Goal: Task Accomplishment & Management: Use online tool/utility

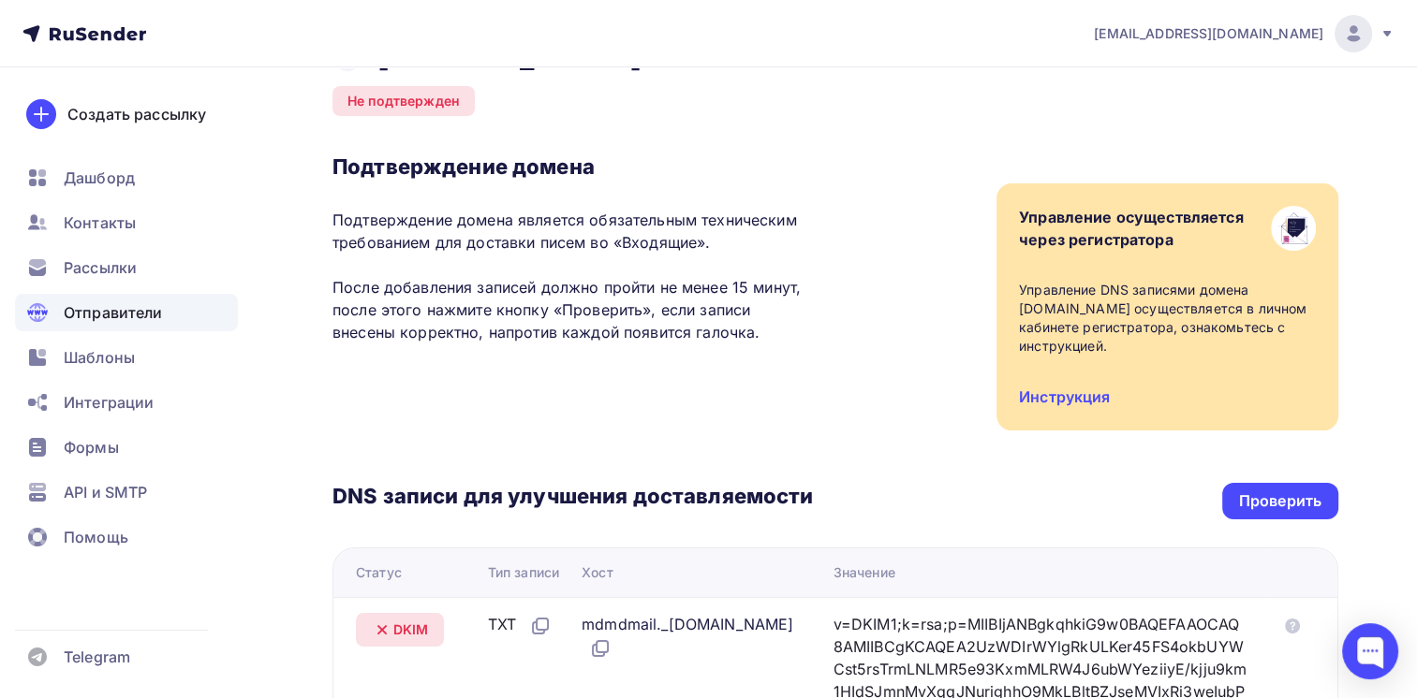
scroll to position [468, 0]
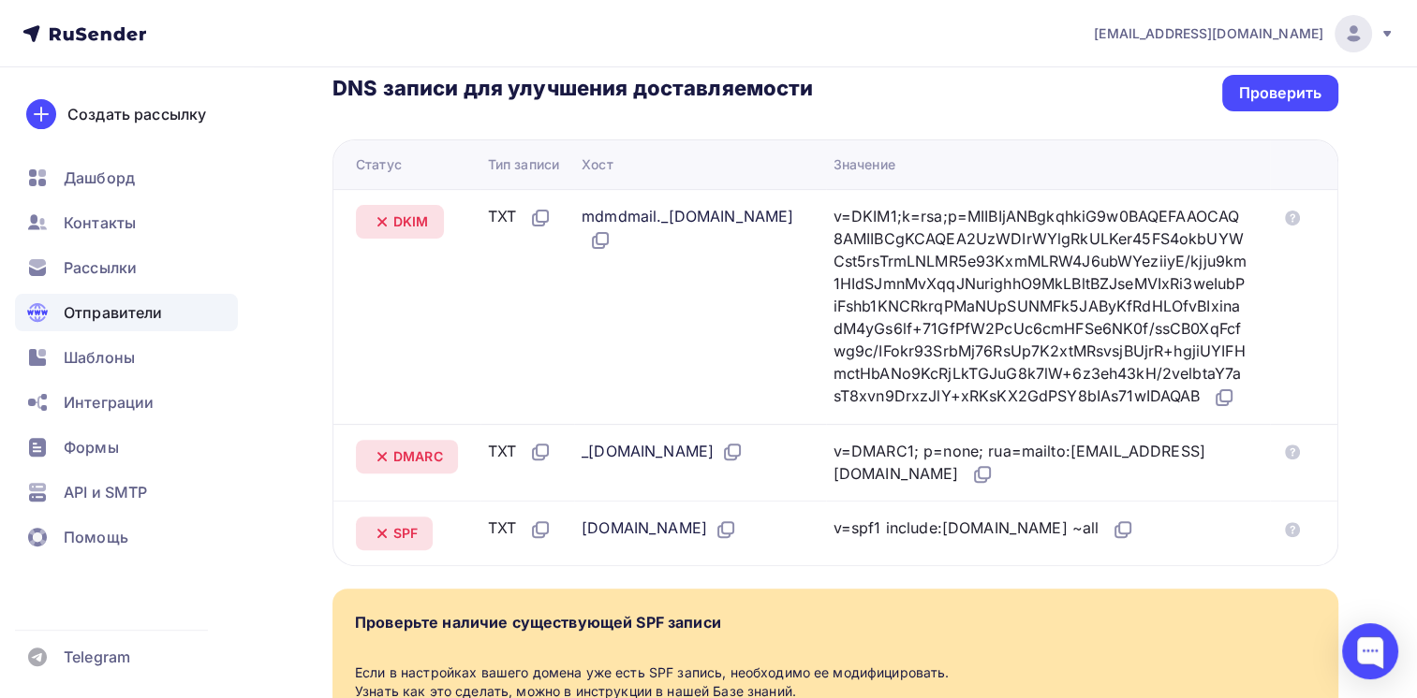
click at [642, 457] on div "_[DOMAIN_NAME]" at bounding box center [662, 452] width 162 height 24
drag, startPoint x: 689, startPoint y: 459, endPoint x: 671, endPoint y: 464, distance: 18.7
click at [671, 464] on div "_[DOMAIN_NAME]" at bounding box center [662, 452] width 162 height 24
click at [474, 330] on td "DKIM" at bounding box center [406, 306] width 147 height 235
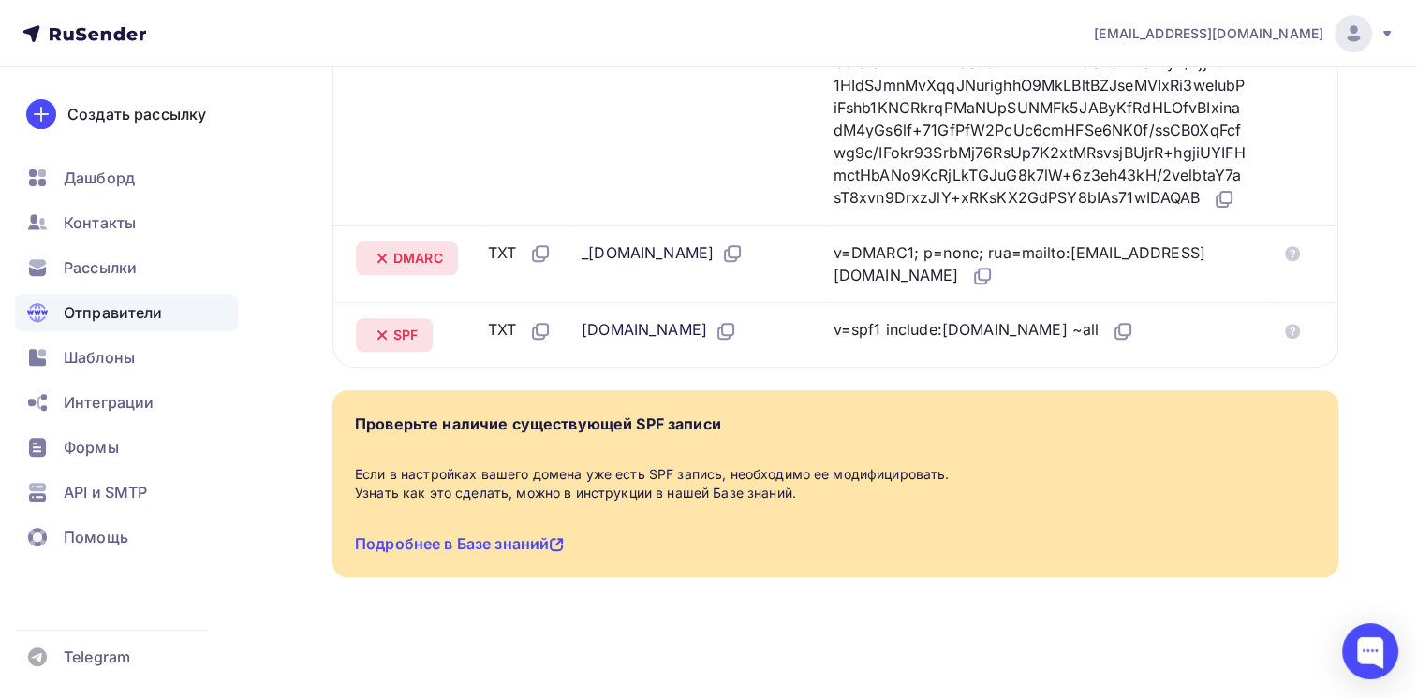
scroll to position [575, 0]
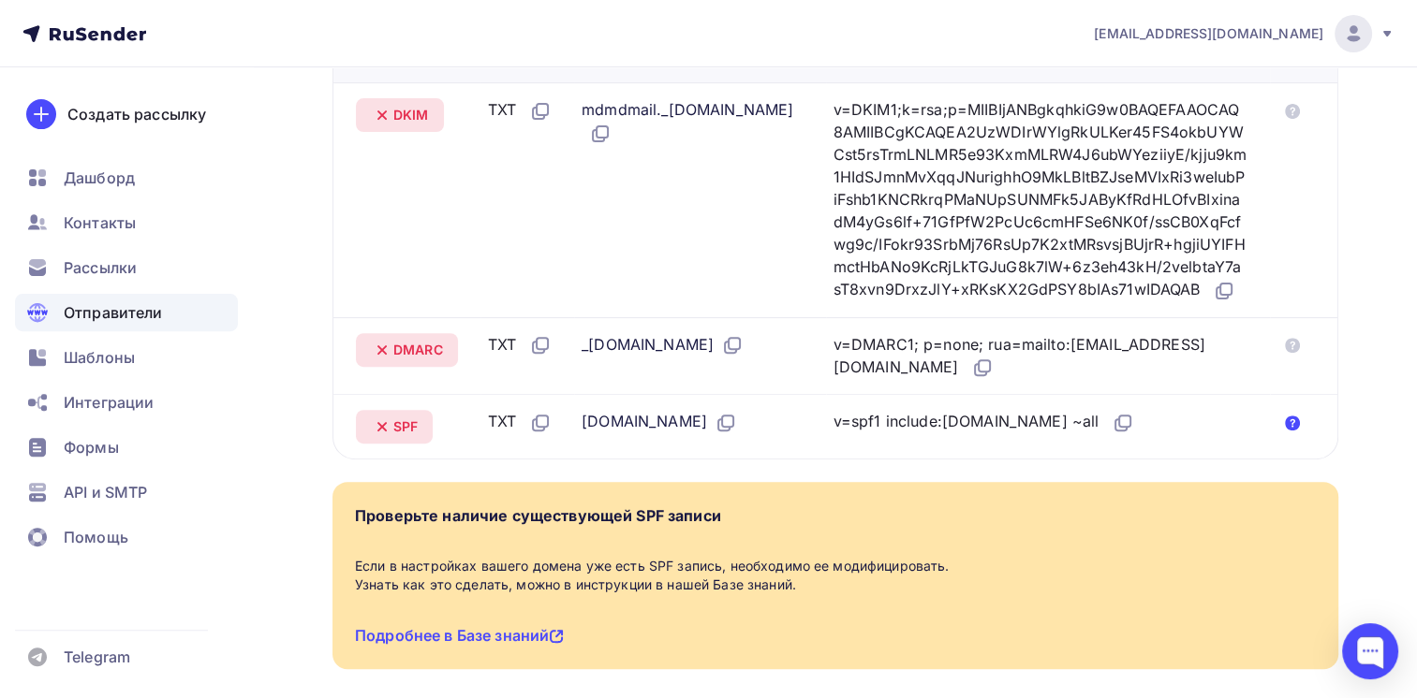
click at [1285, 425] on icon at bounding box center [1292, 423] width 15 height 15
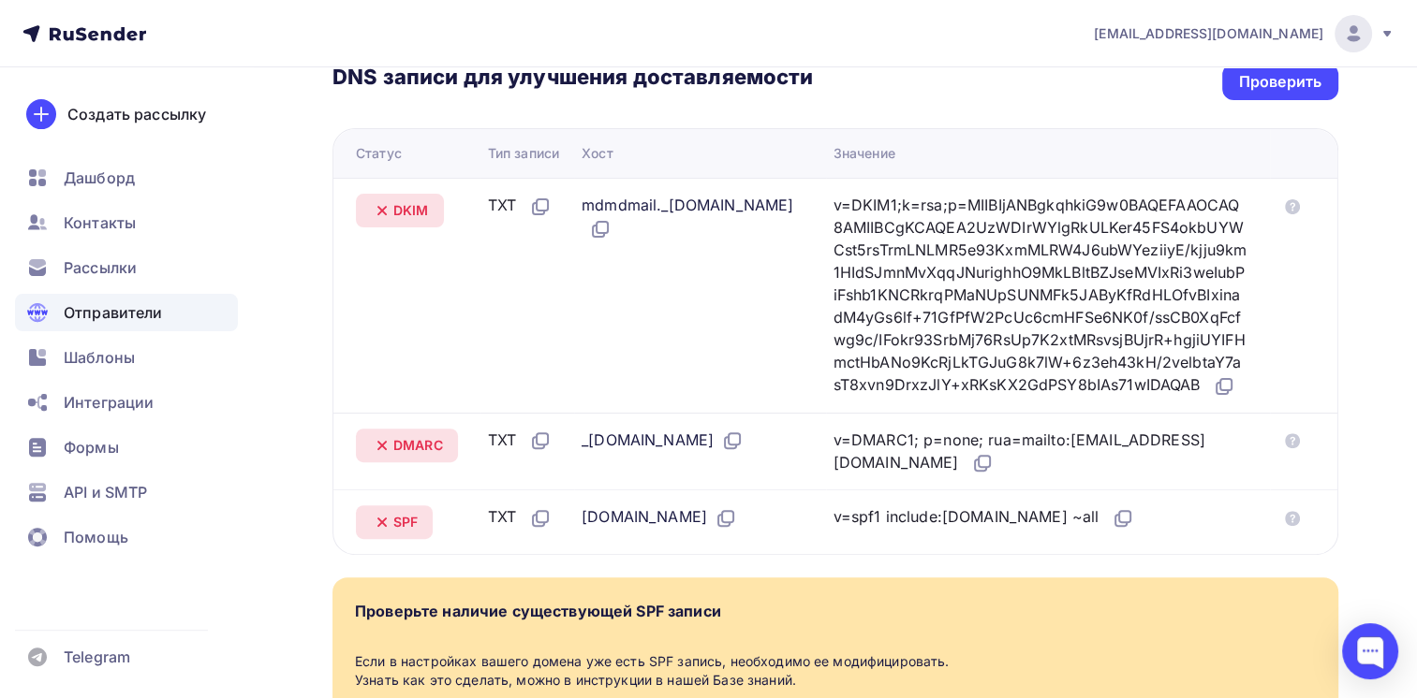
scroll to position [107, 0]
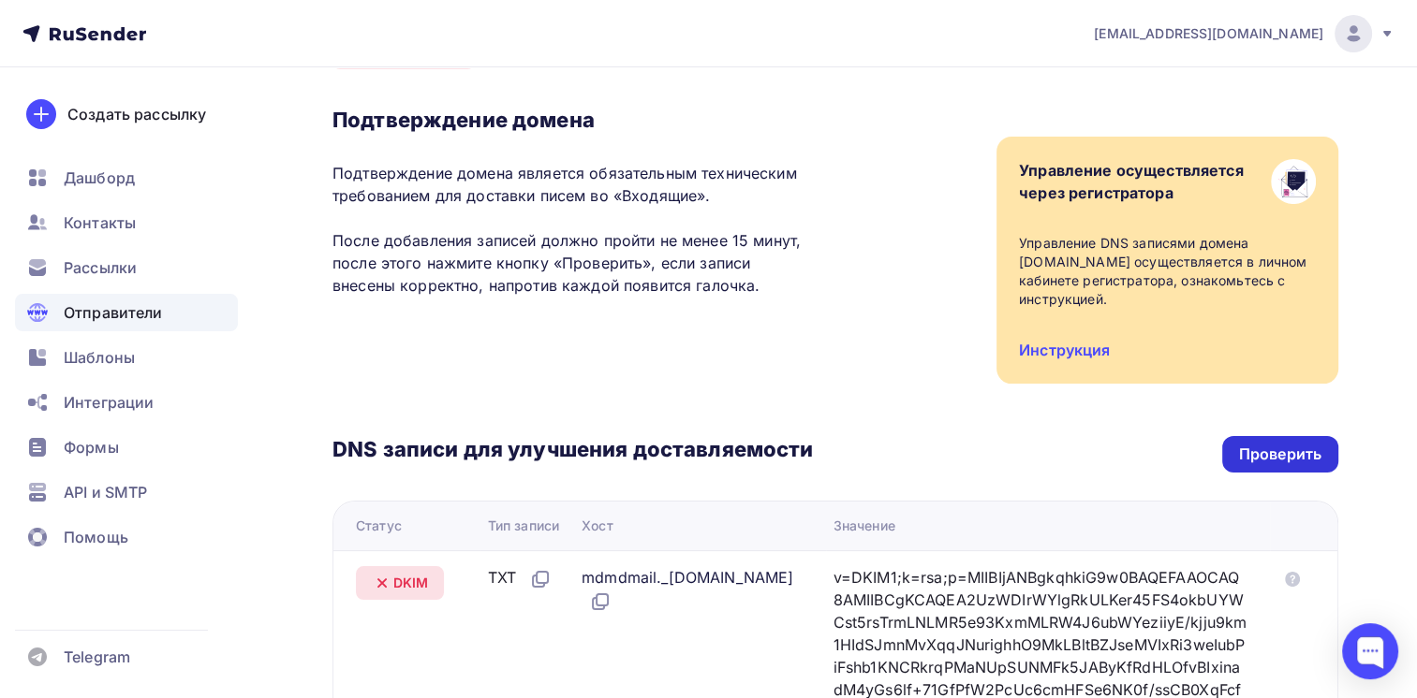
click at [1271, 444] on div "Проверить" at bounding box center [1280, 455] width 82 height 22
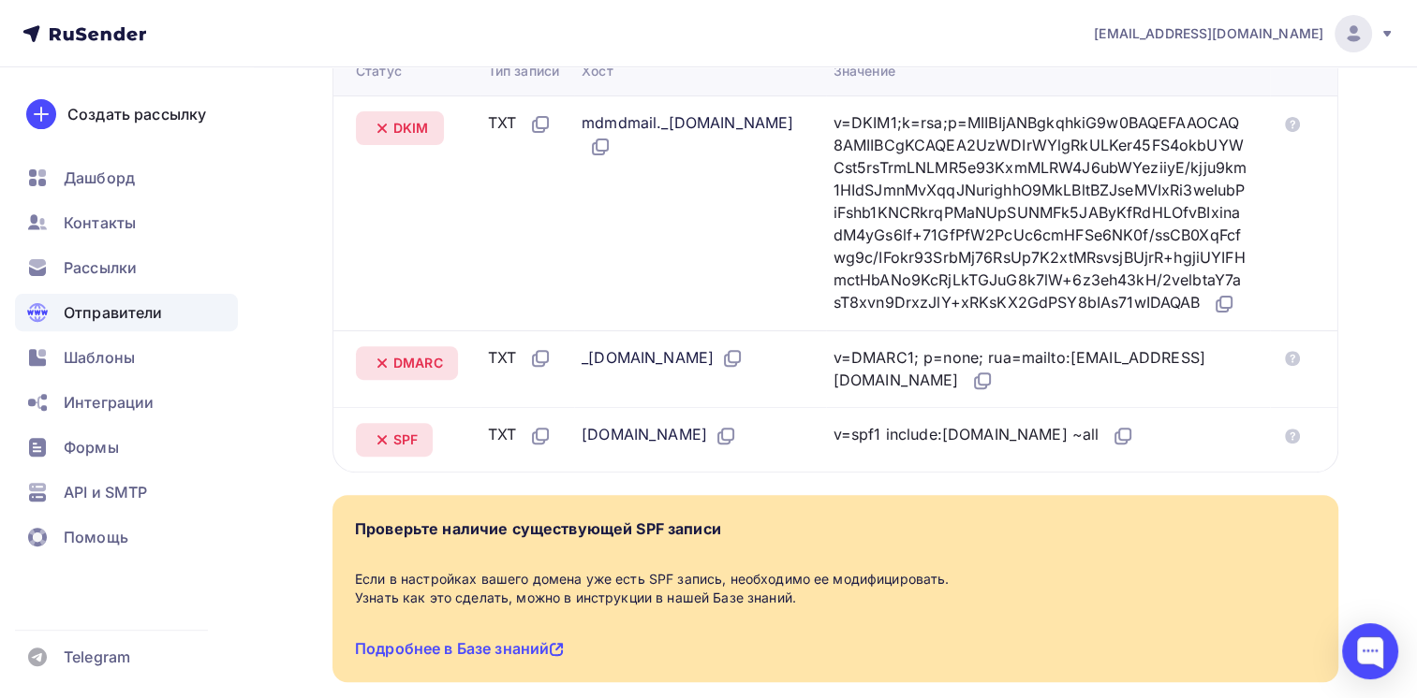
scroll to position [468, 0]
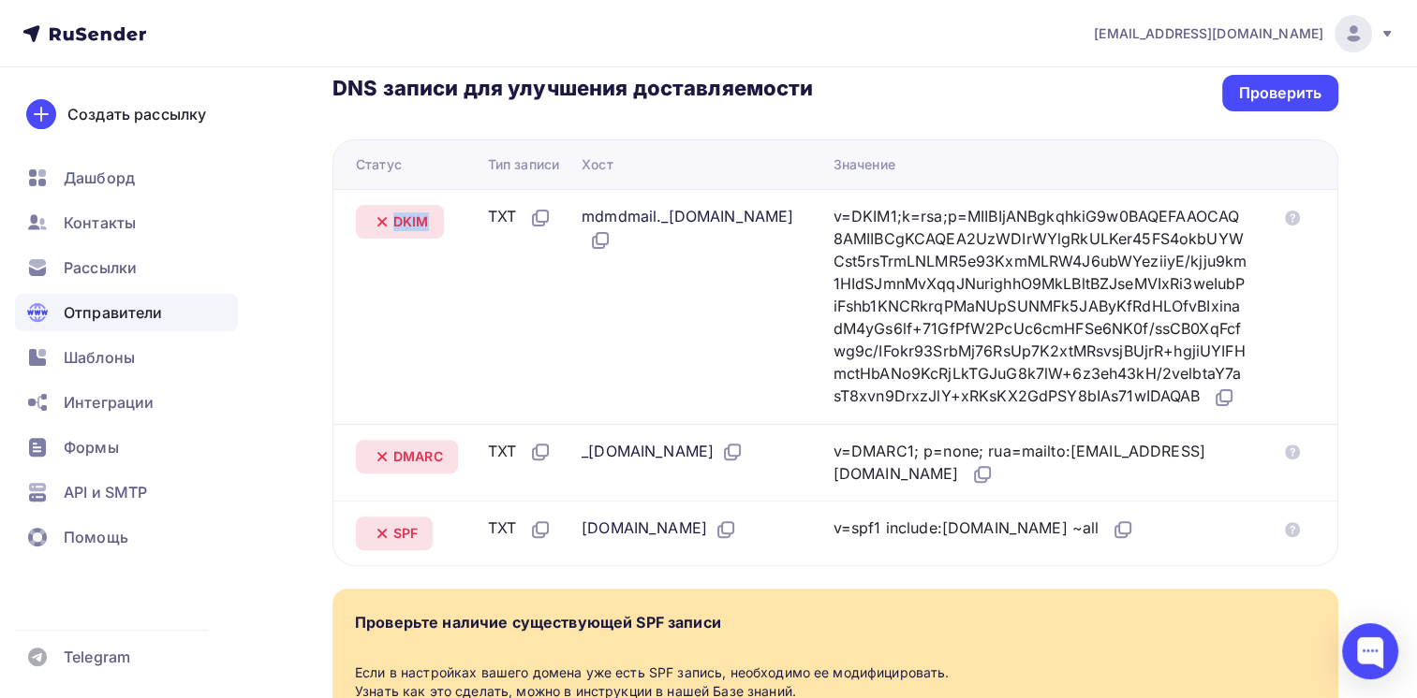
drag, startPoint x: 395, startPoint y: 208, endPoint x: 427, endPoint y: 209, distance: 31.8
click at [427, 213] on span "DKIM" at bounding box center [411, 222] width 36 height 19
copy span "DKIM"
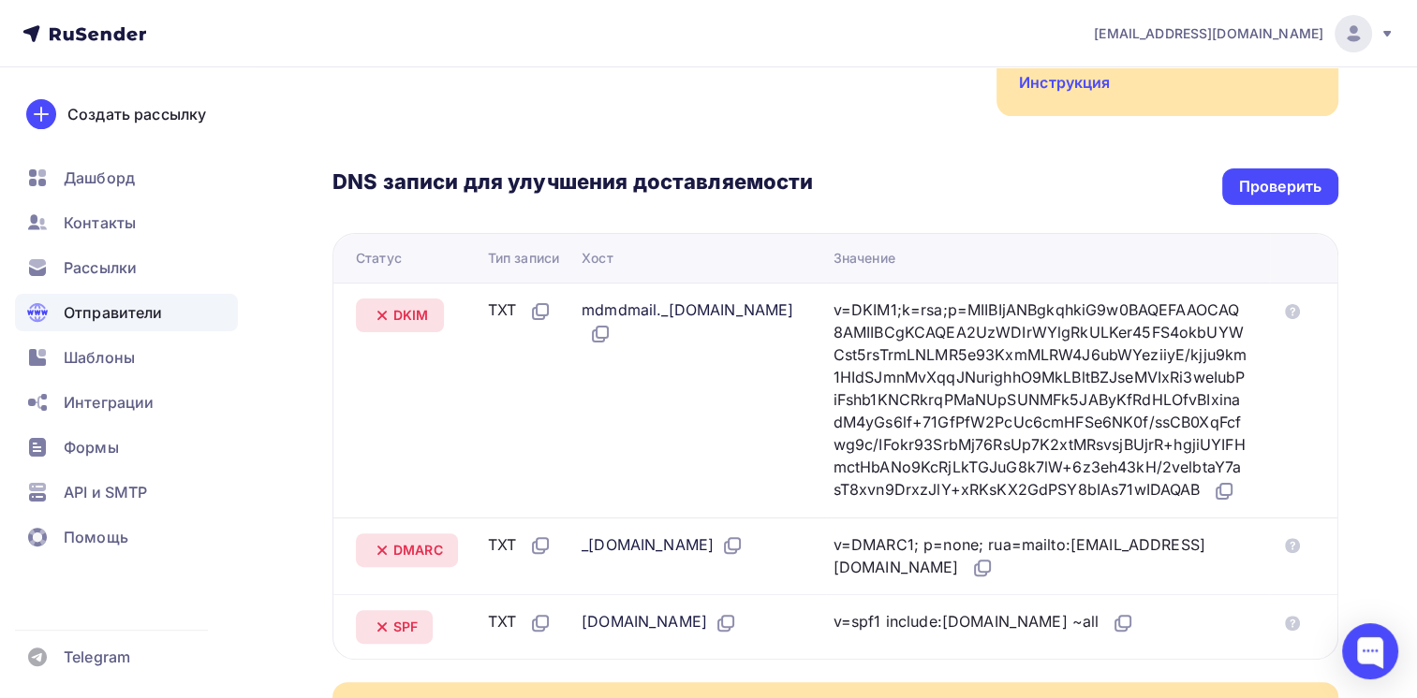
click at [609, 123] on div "DNS записи для улучшения доставляемости Проверить Статус Тип записи Хост Значен…" at bounding box center [835, 388] width 1006 height 544
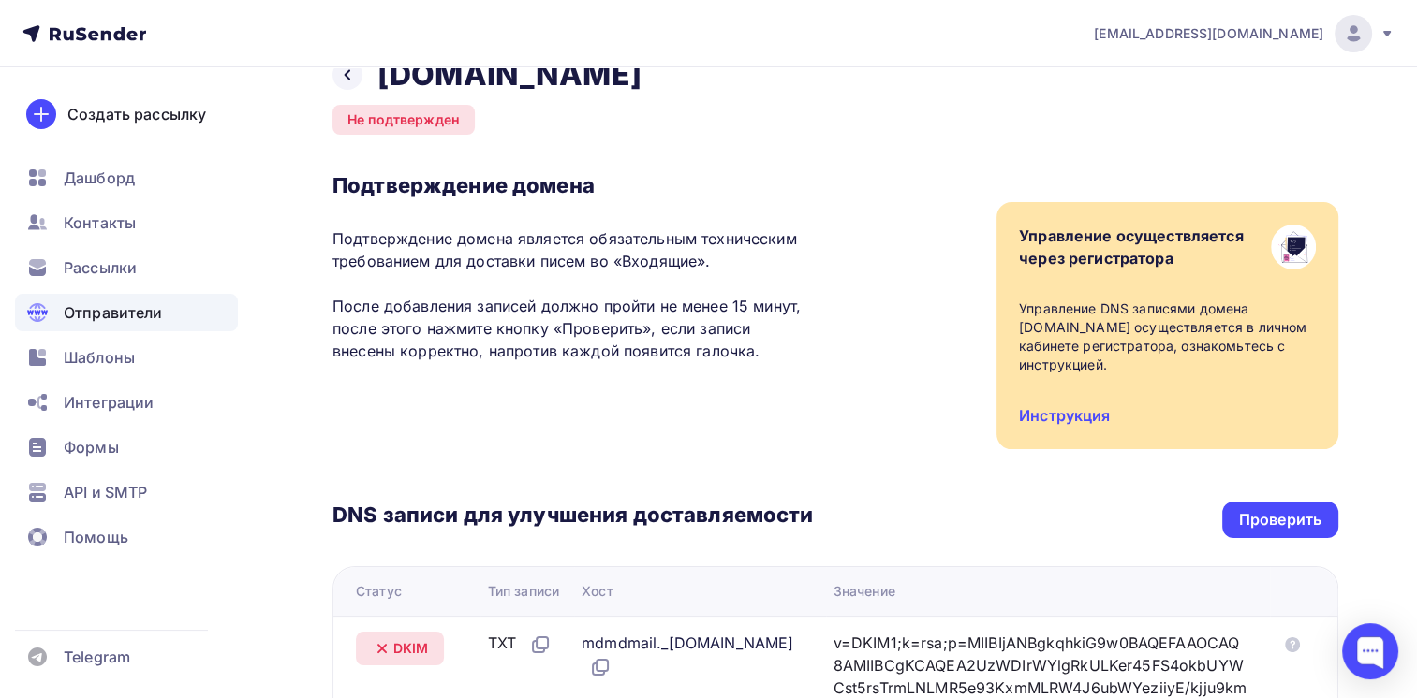
scroll to position [0, 0]
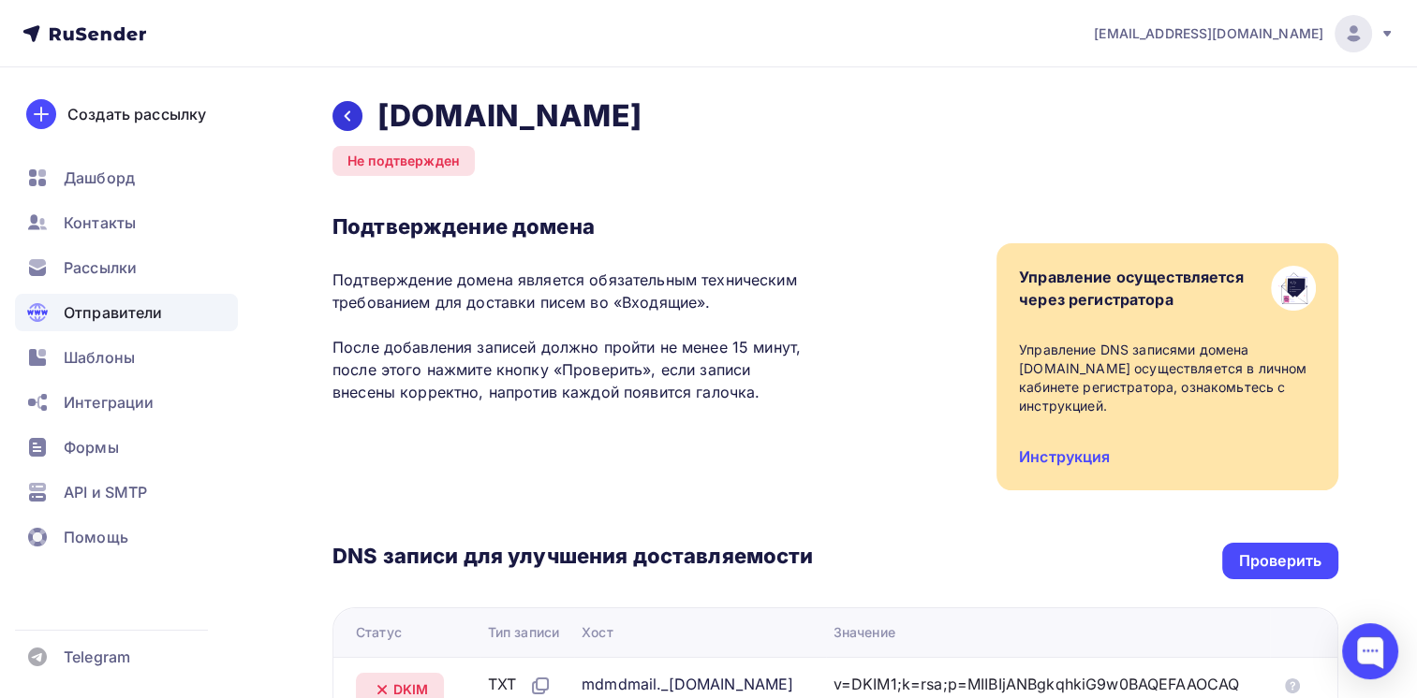
click at [347, 117] on icon at bounding box center [347, 116] width 15 height 15
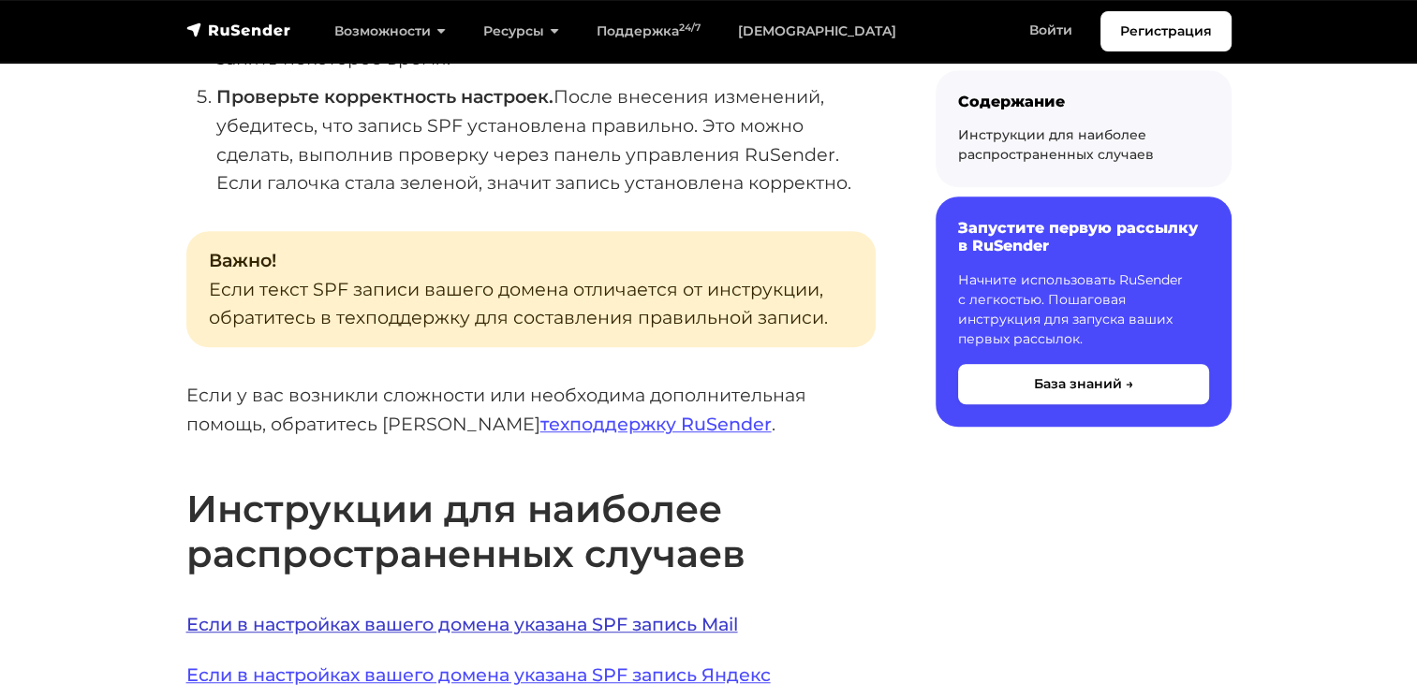
scroll to position [936, 0]
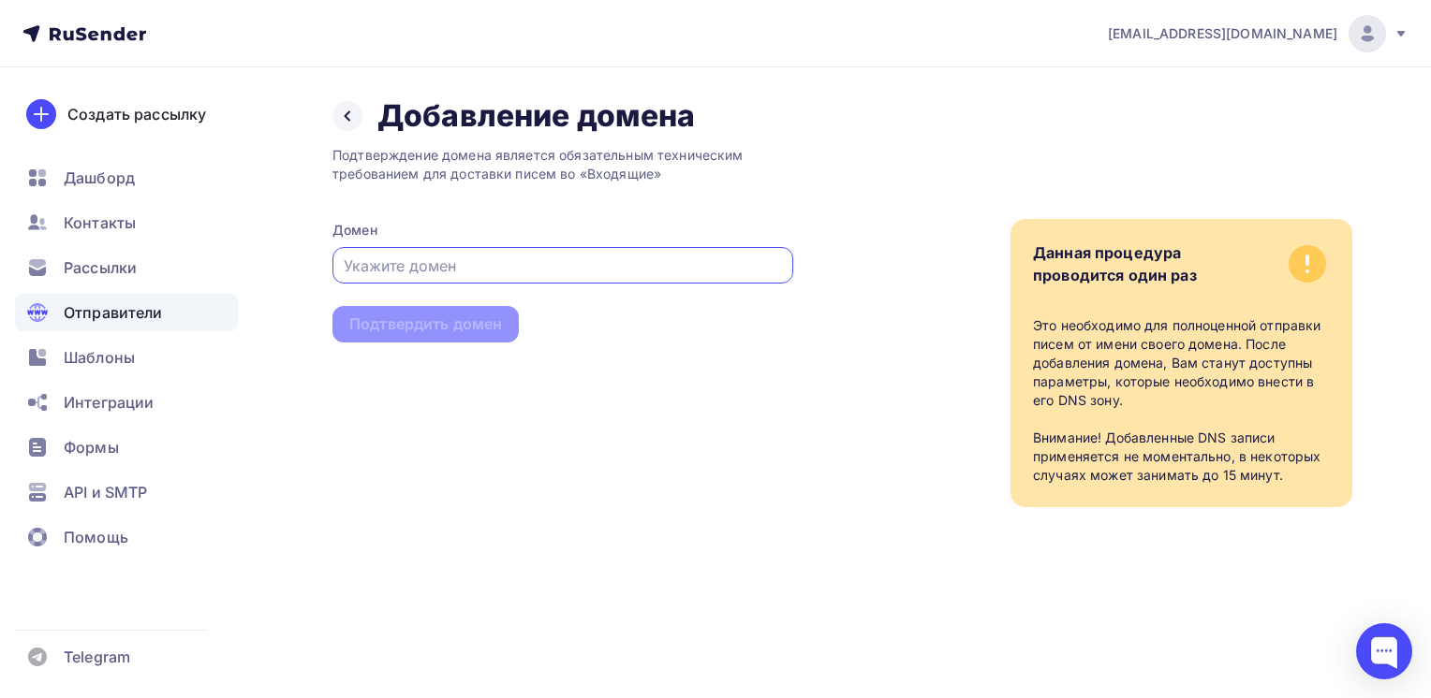
click at [681, 260] on input "text" at bounding box center [563, 266] width 439 height 22
paste input "pnv@prorise.ru"
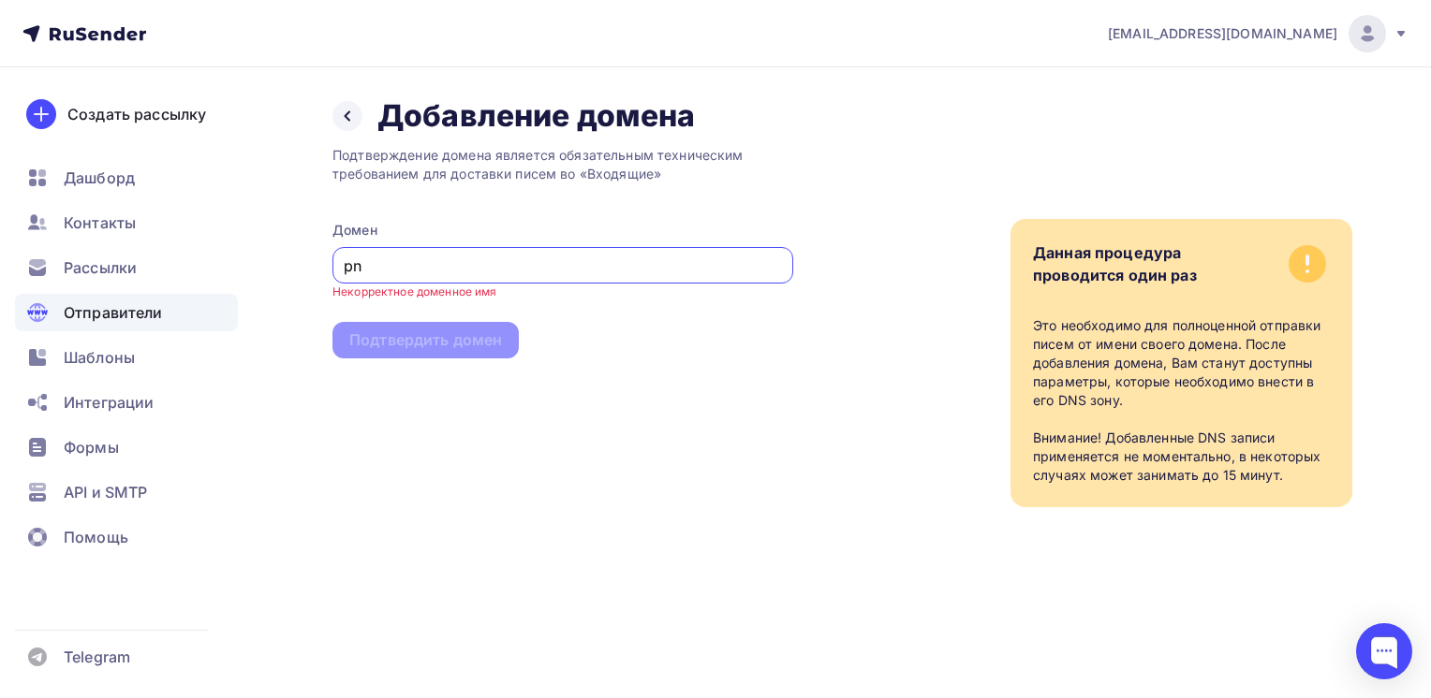
type input "p"
paste input "https://prorise.ru/"
click at [386, 266] on input "https://prorise.ru/" at bounding box center [563, 266] width 439 height 22
click at [352, 265] on input "//prorise.ru/" at bounding box center [563, 266] width 439 height 22
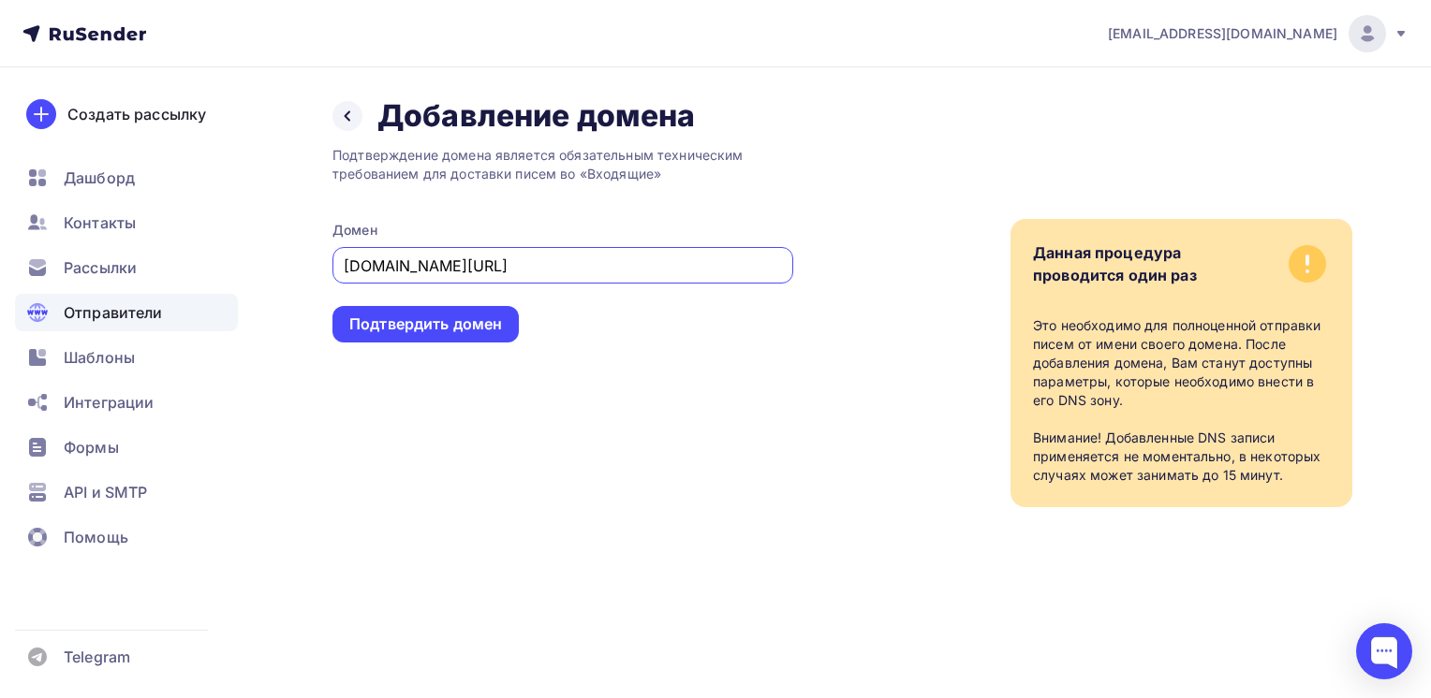
click at [443, 266] on input "prorise.ru/" at bounding box center [563, 266] width 439 height 22
type input "[DOMAIN_NAME]"
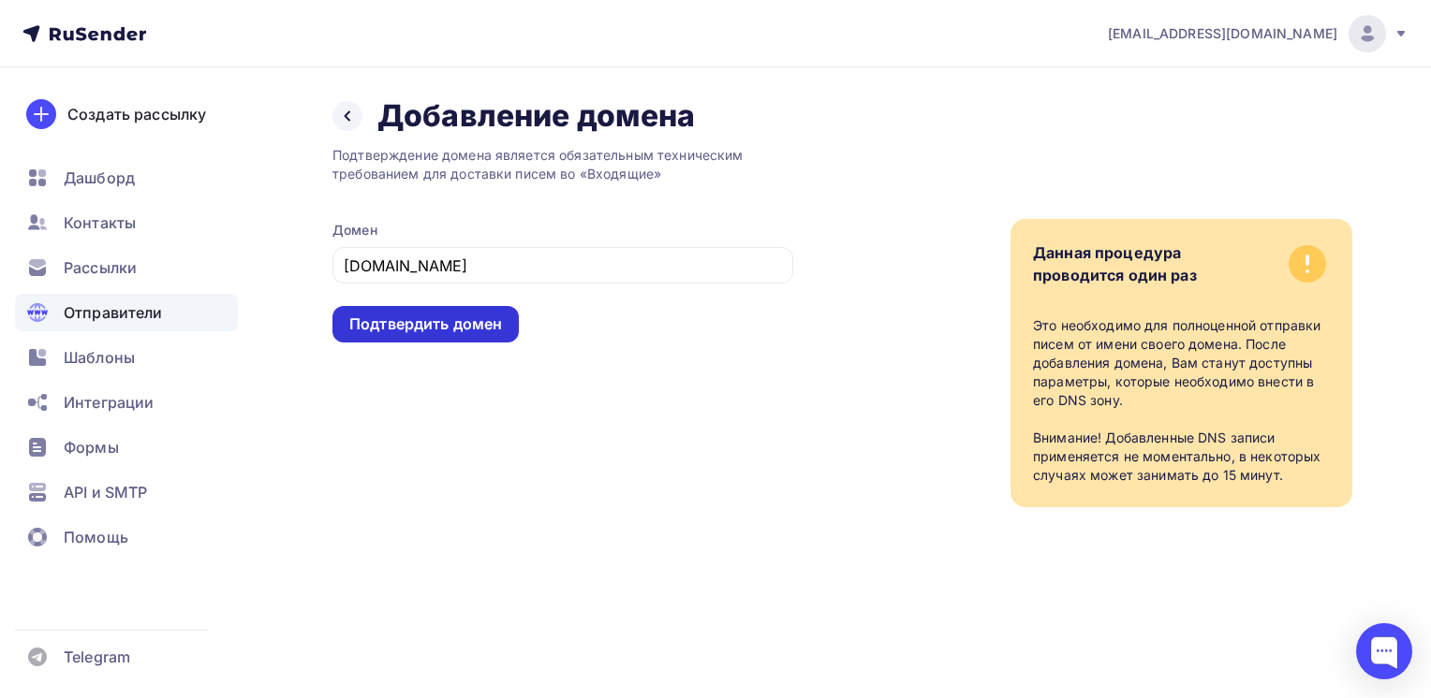
click at [433, 316] on div "Подтвердить домен" at bounding box center [425, 325] width 153 height 22
click at [436, 319] on div "Подтвердить домен" at bounding box center [425, 325] width 153 height 22
click at [118, 277] on span "Рассылки" at bounding box center [100, 268] width 73 height 22
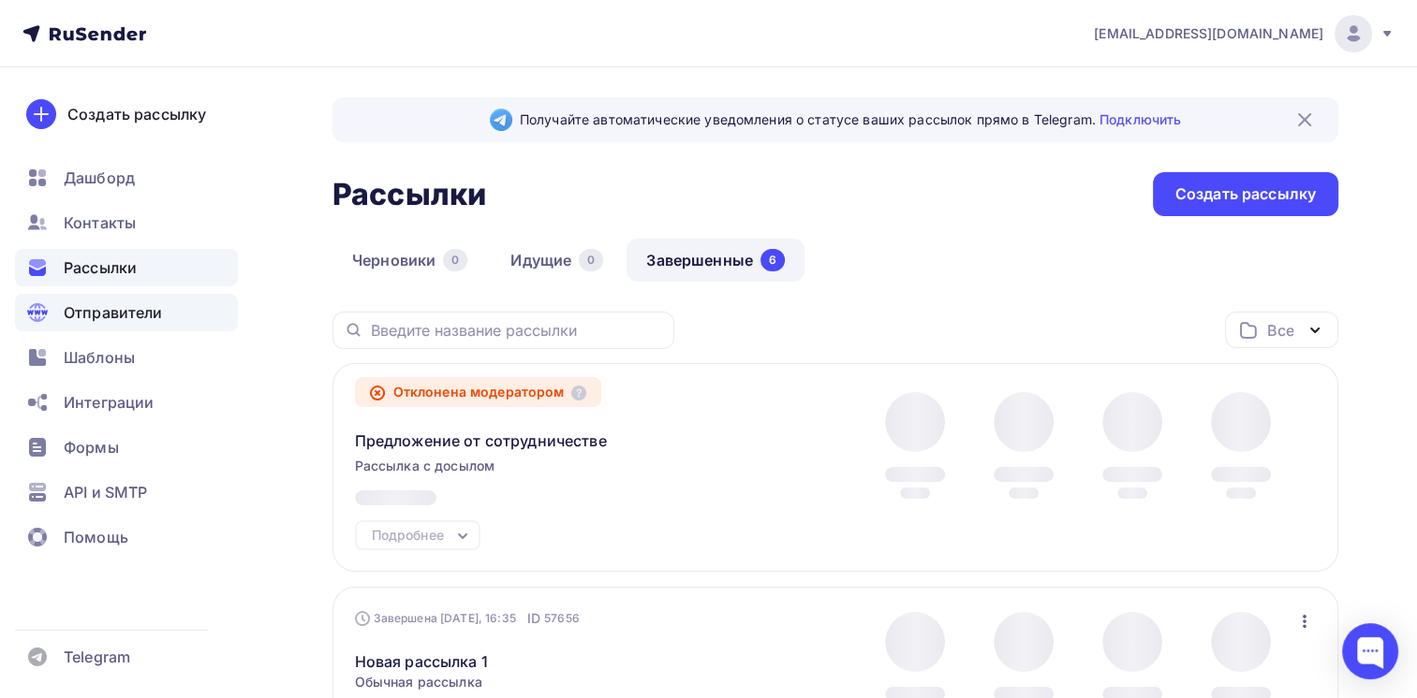
click at [118, 309] on span "Отправители" at bounding box center [113, 312] width 99 height 22
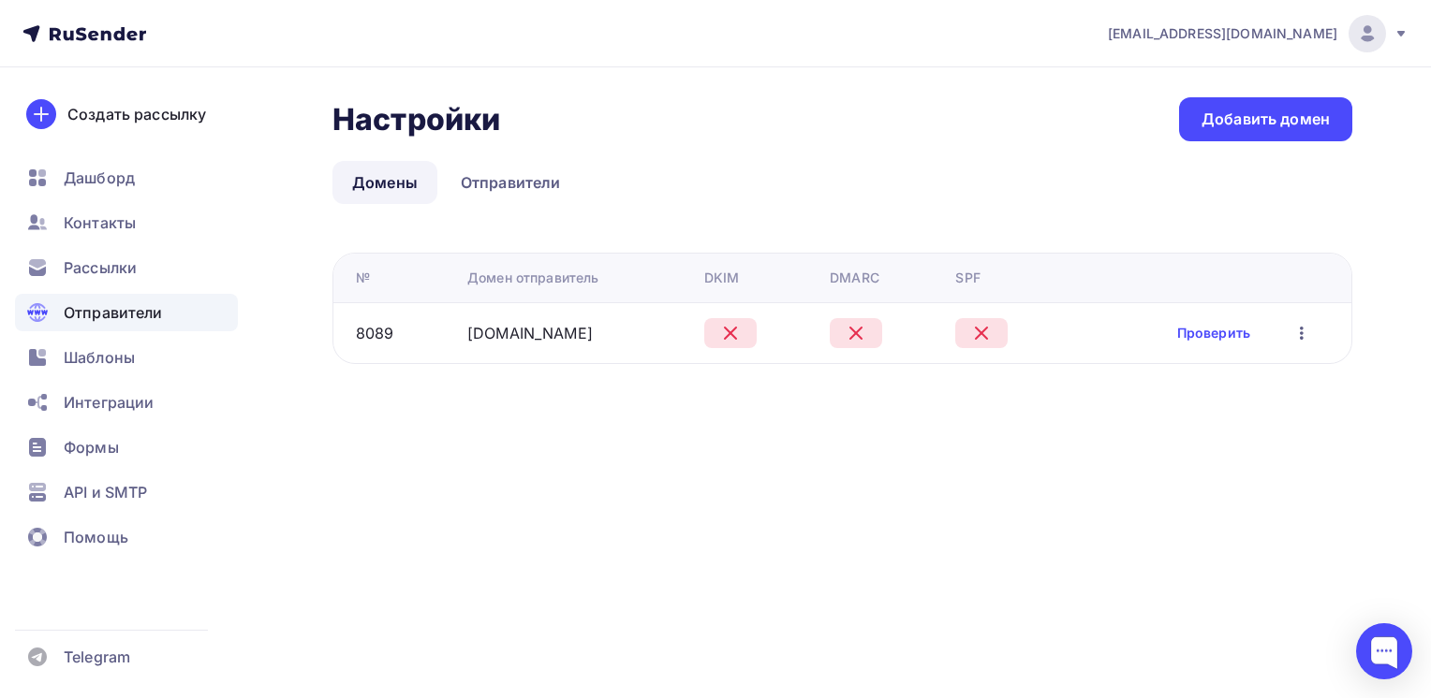
click at [727, 334] on icon at bounding box center [730, 333] width 22 height 22
click at [1292, 340] on icon "button" at bounding box center [1301, 333] width 22 height 22
click at [1215, 324] on link "Проверить" at bounding box center [1213, 333] width 73 height 19
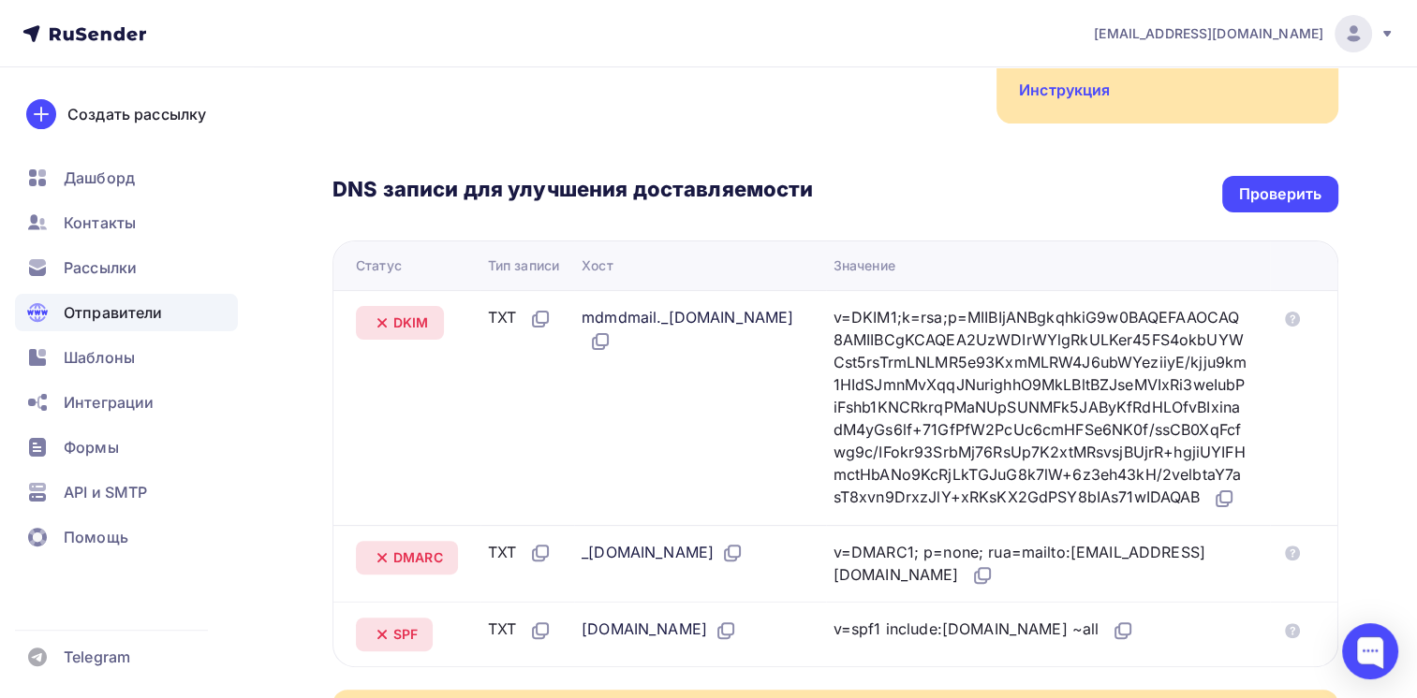
scroll to position [375, 0]
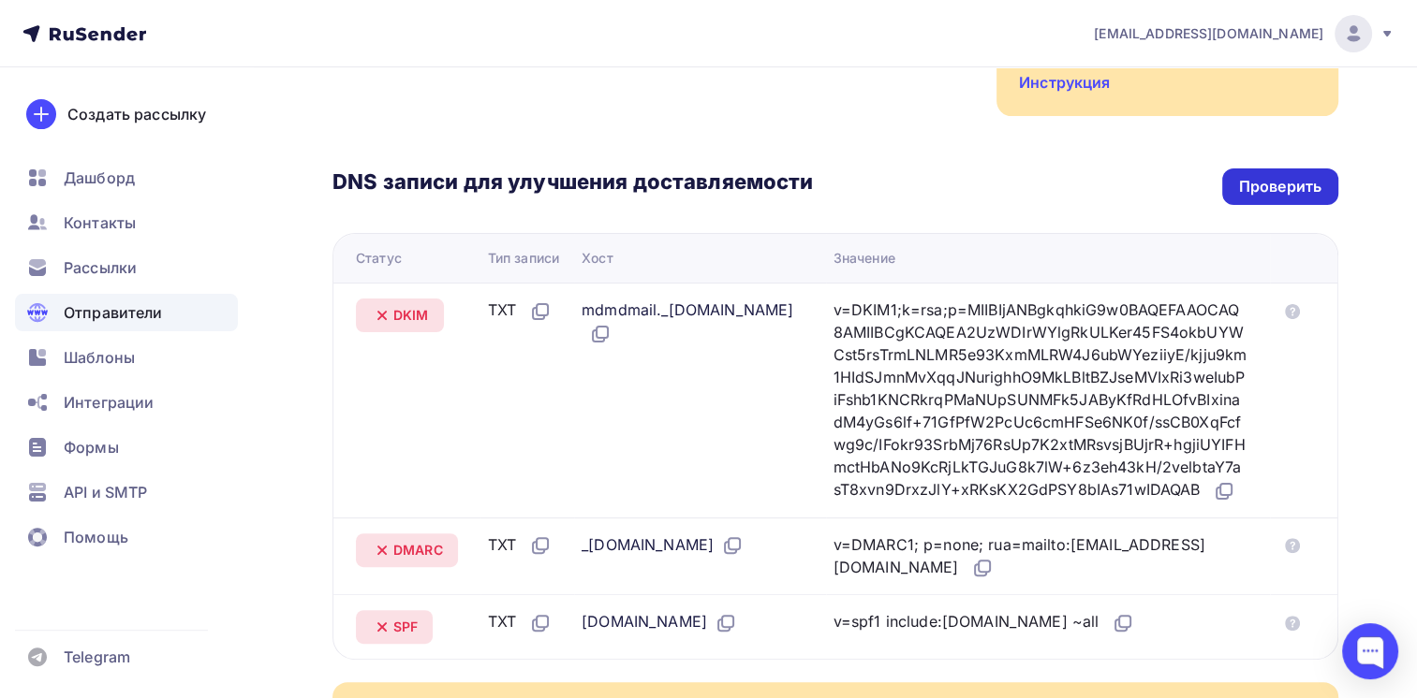
click at [1281, 169] on div "Проверить" at bounding box center [1280, 187] width 116 height 37
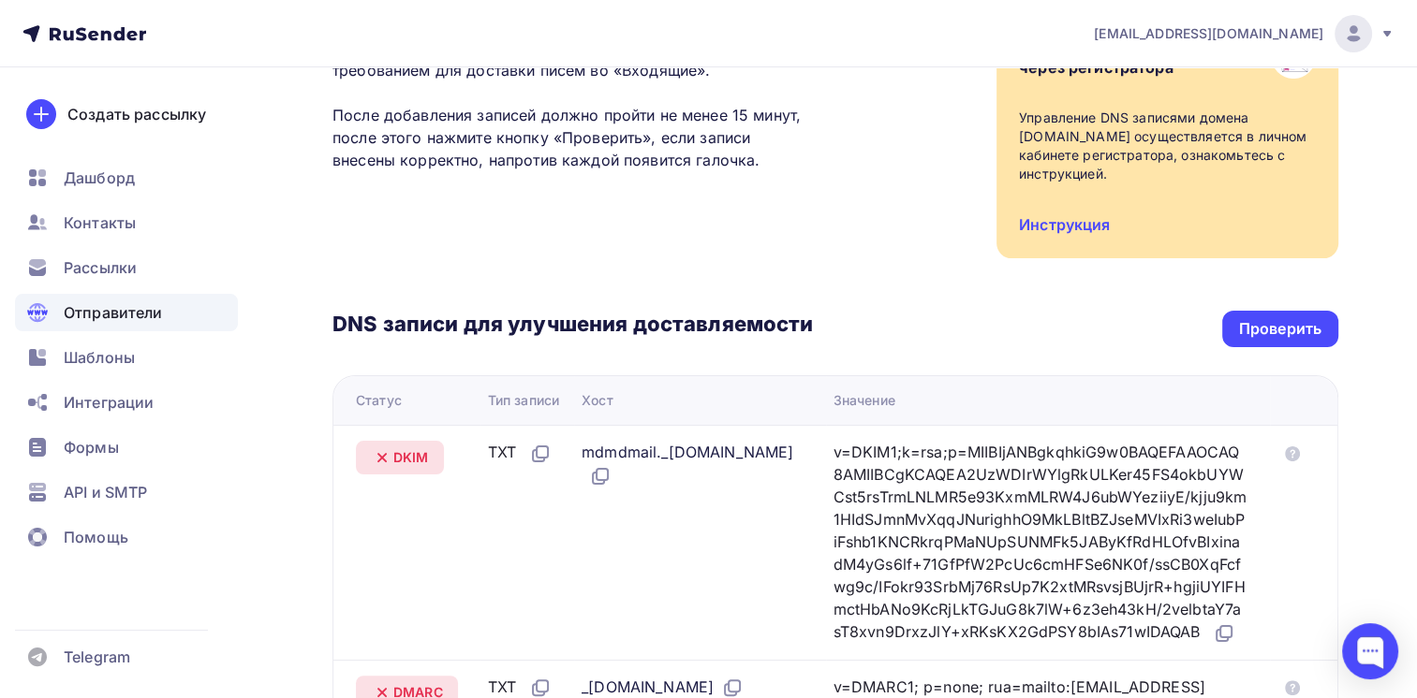
scroll to position [481, 0]
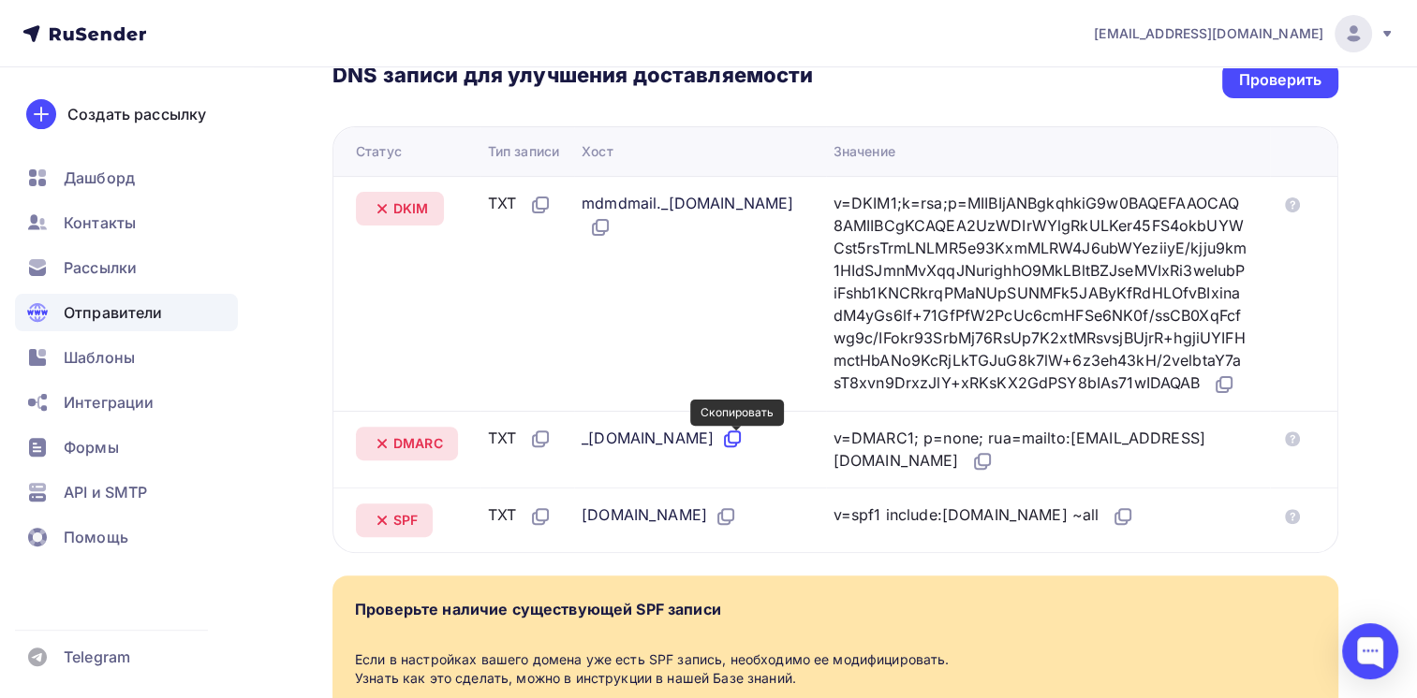
click at [742, 448] on icon at bounding box center [732, 439] width 22 height 22
